Goal: Task Accomplishment & Management: Use online tool/utility

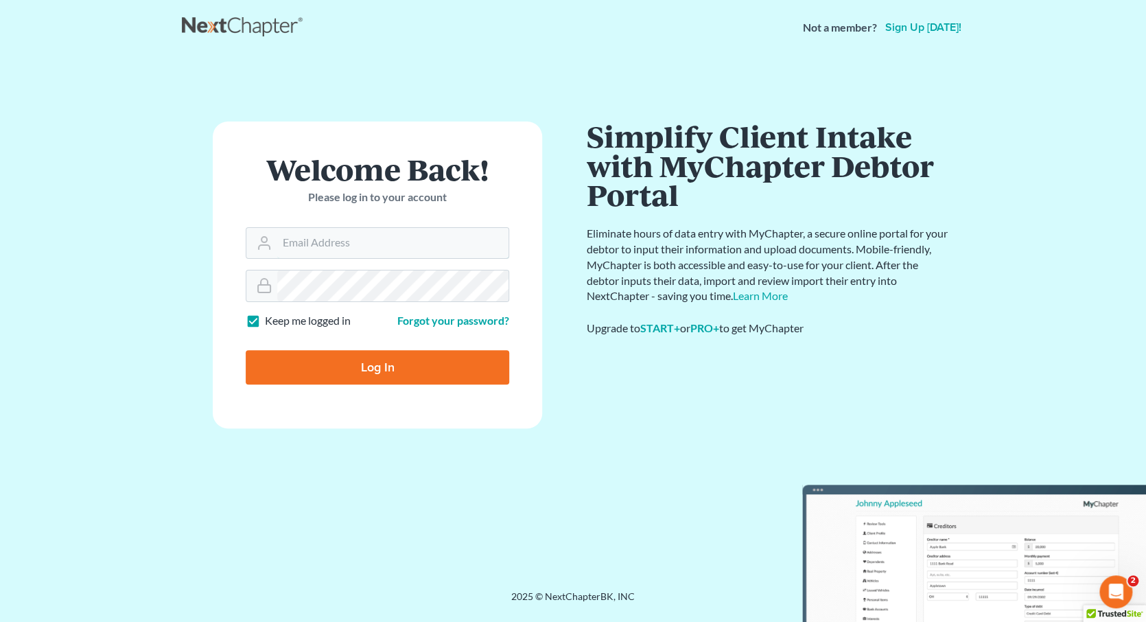
type input "ok2bk@live.com"
click at [399, 371] on input "Log In" at bounding box center [378, 367] width 264 height 34
type input "Thinking..."
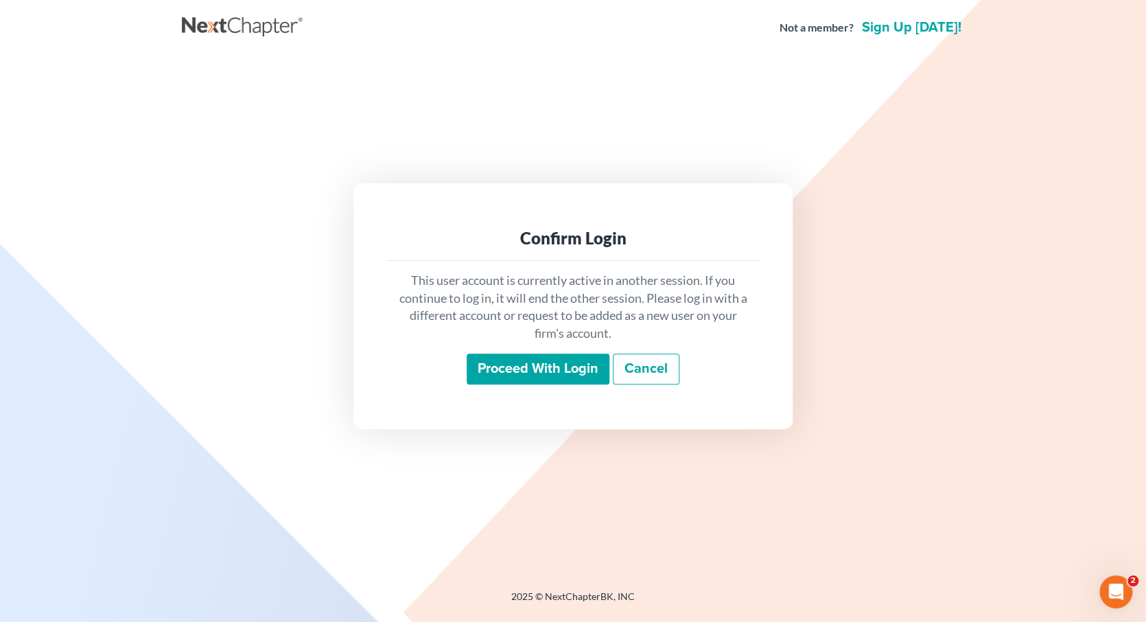
click at [508, 379] on input "Proceed with login" at bounding box center [538, 369] width 143 height 32
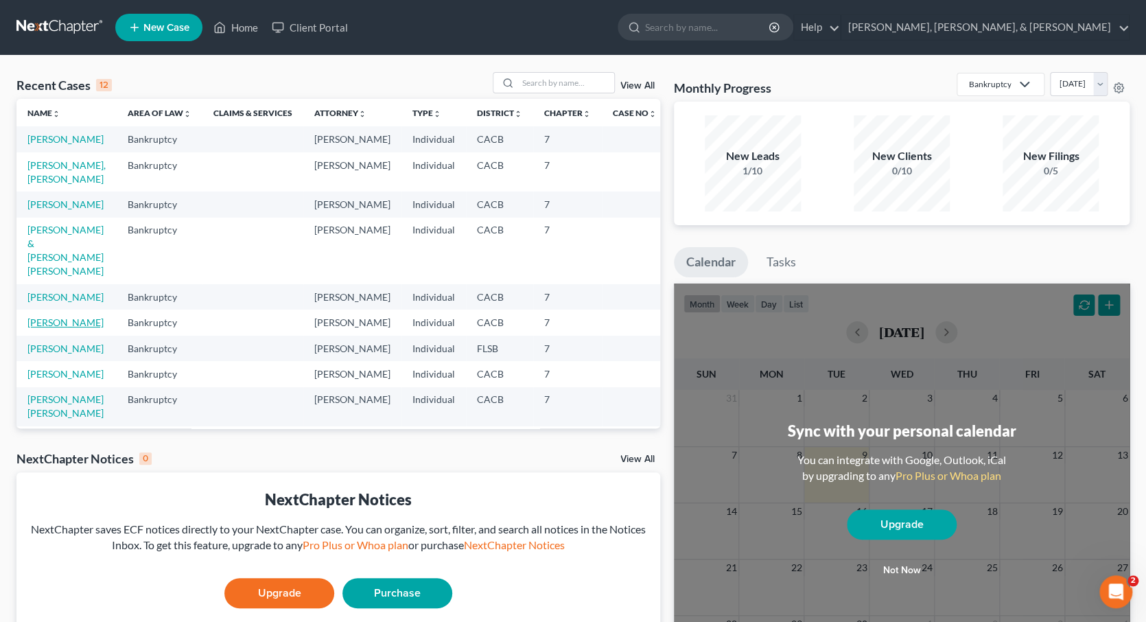
click at [59, 328] on link "[PERSON_NAME]" at bounding box center [65, 322] width 76 height 12
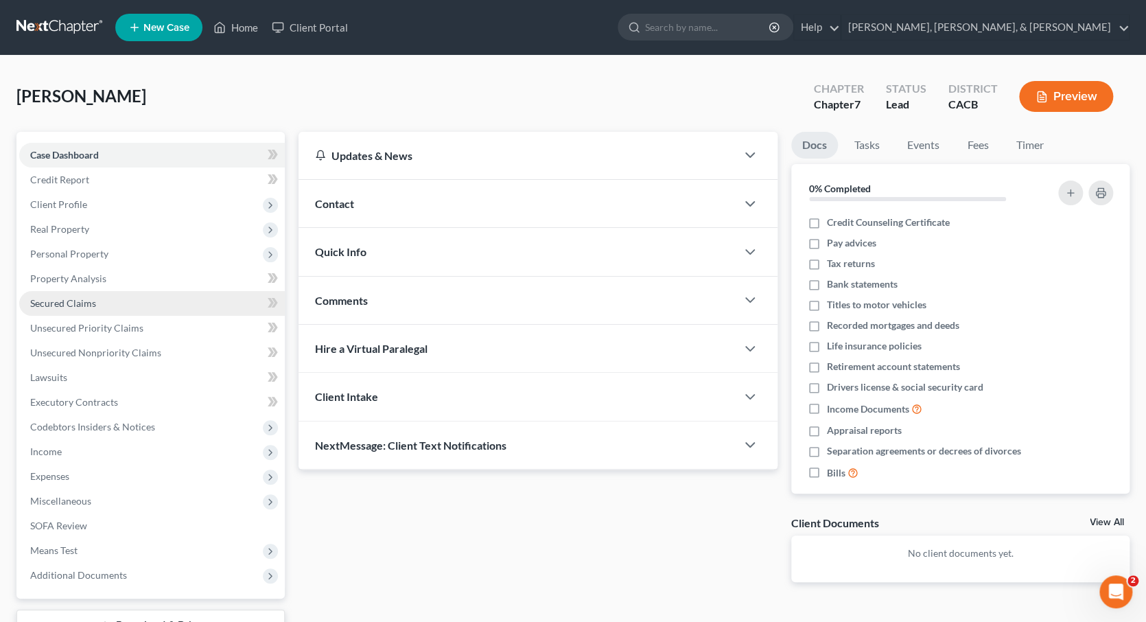
click at [102, 300] on link "Secured Claims" at bounding box center [152, 303] width 266 height 25
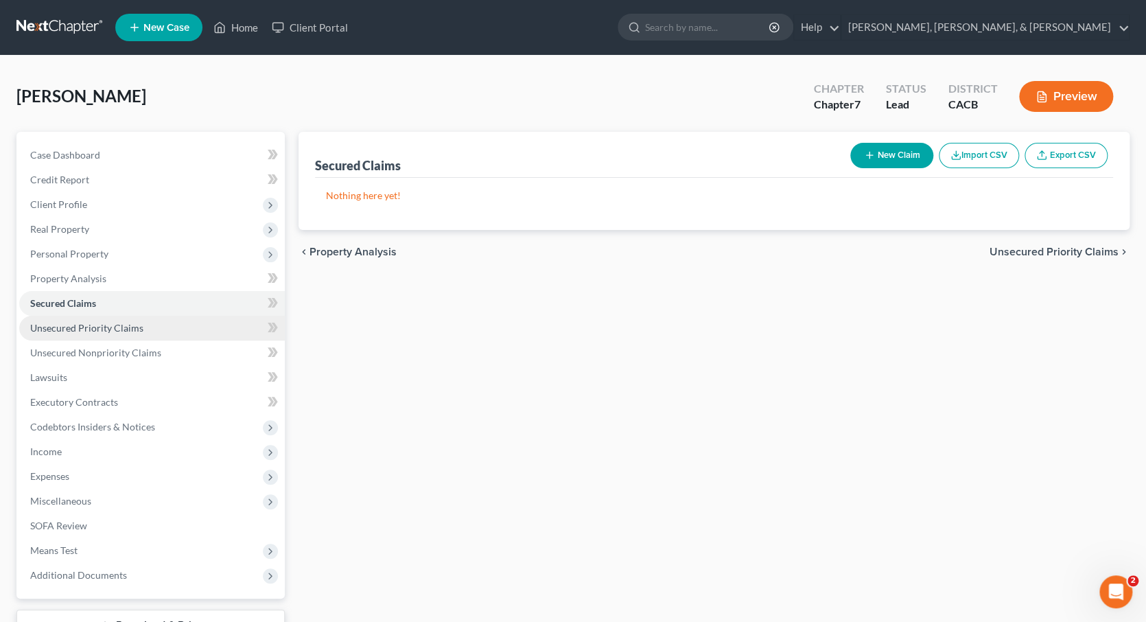
click at [99, 322] on span "Unsecured Priority Claims" at bounding box center [86, 328] width 113 height 12
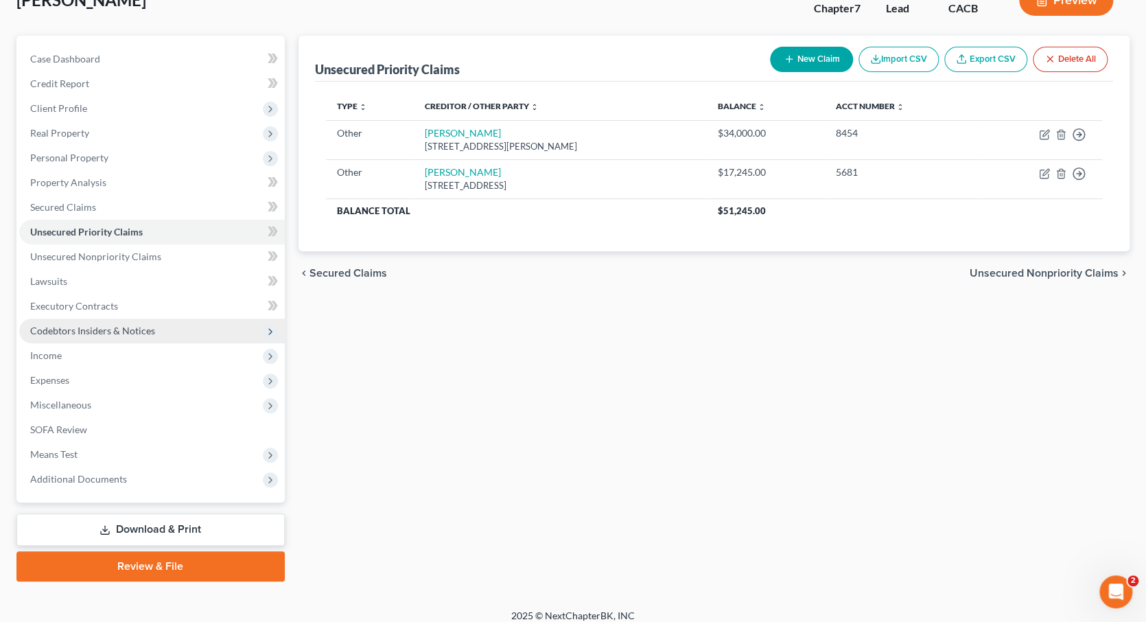
scroll to position [95, 0]
click at [1043, 270] on span "Unsecured Nonpriority Claims" at bounding box center [1044, 273] width 149 height 11
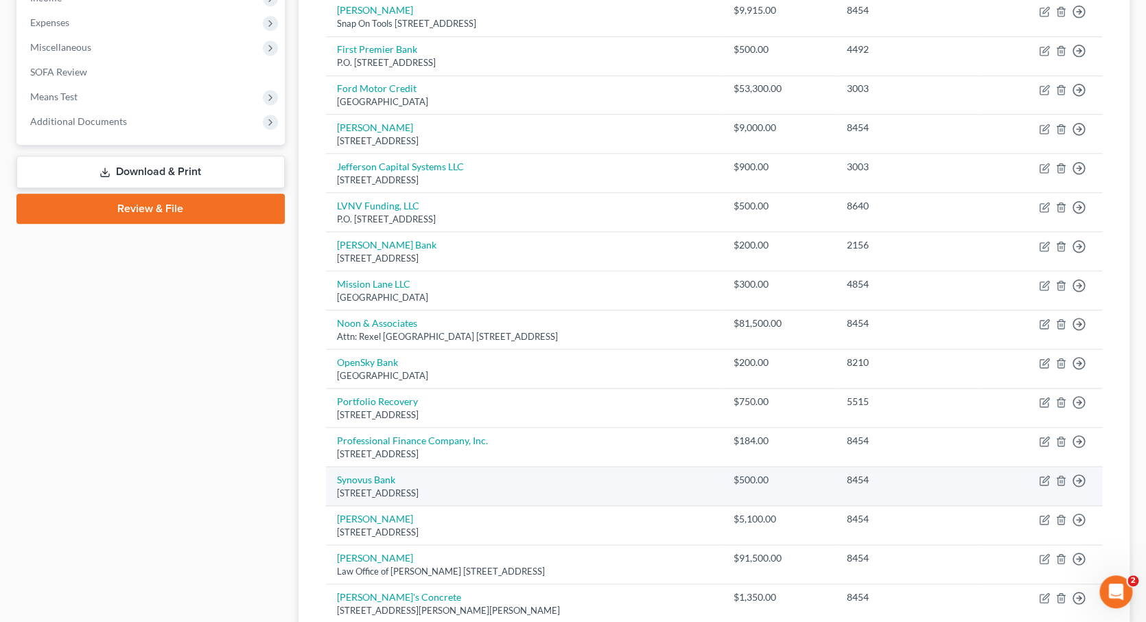
scroll to position [453, 0]
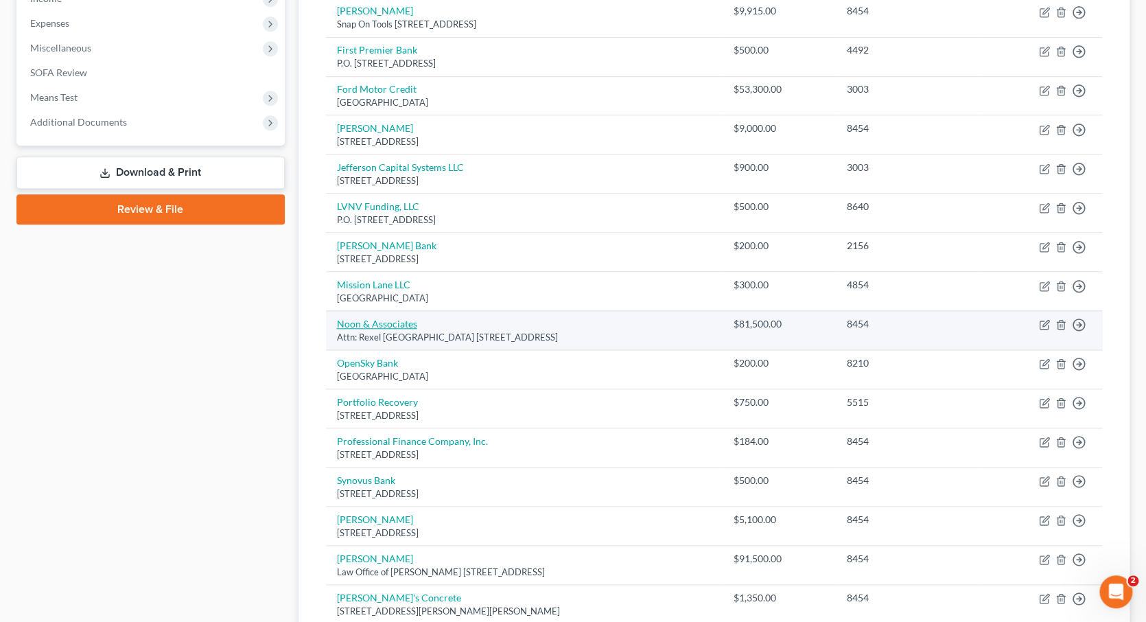
click at [379, 318] on link "Noon & Associates" at bounding box center [377, 324] width 80 height 12
select select "4"
select select "1"
select select "0"
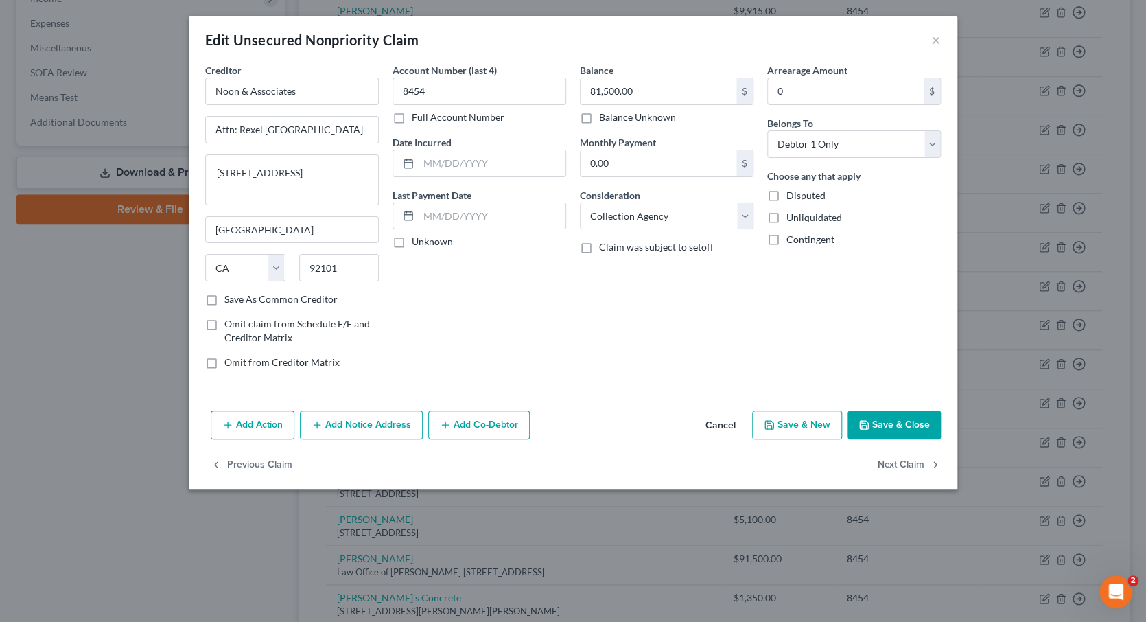
click at [723, 423] on button "Cancel" at bounding box center [720, 425] width 52 height 27
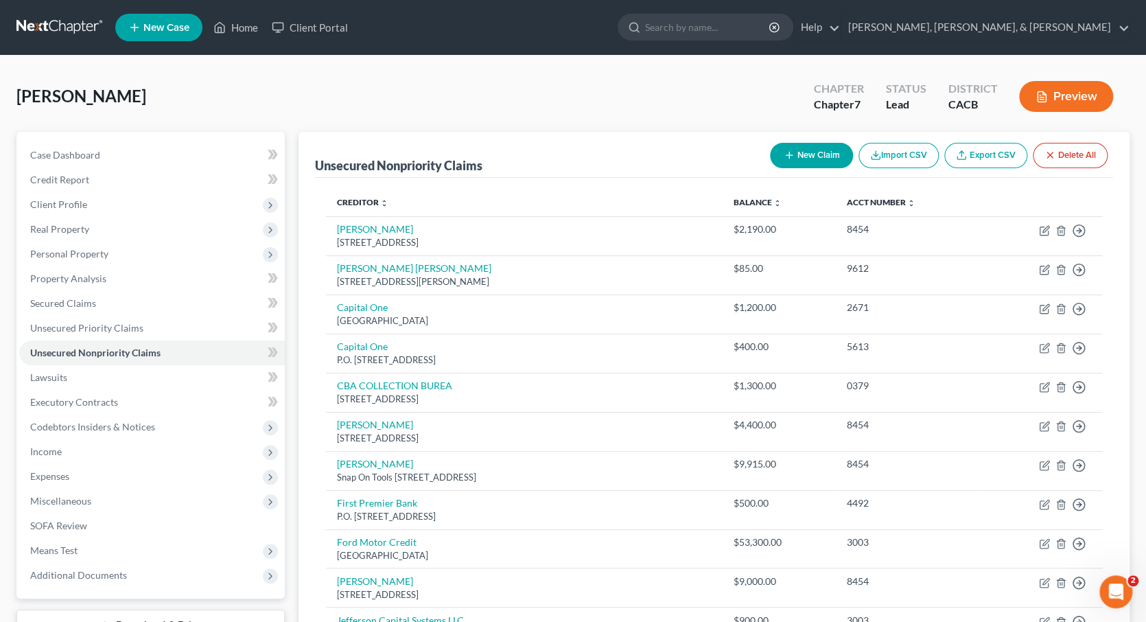
scroll to position [0, 0]
